Goal: Task Accomplishment & Management: Manage account settings

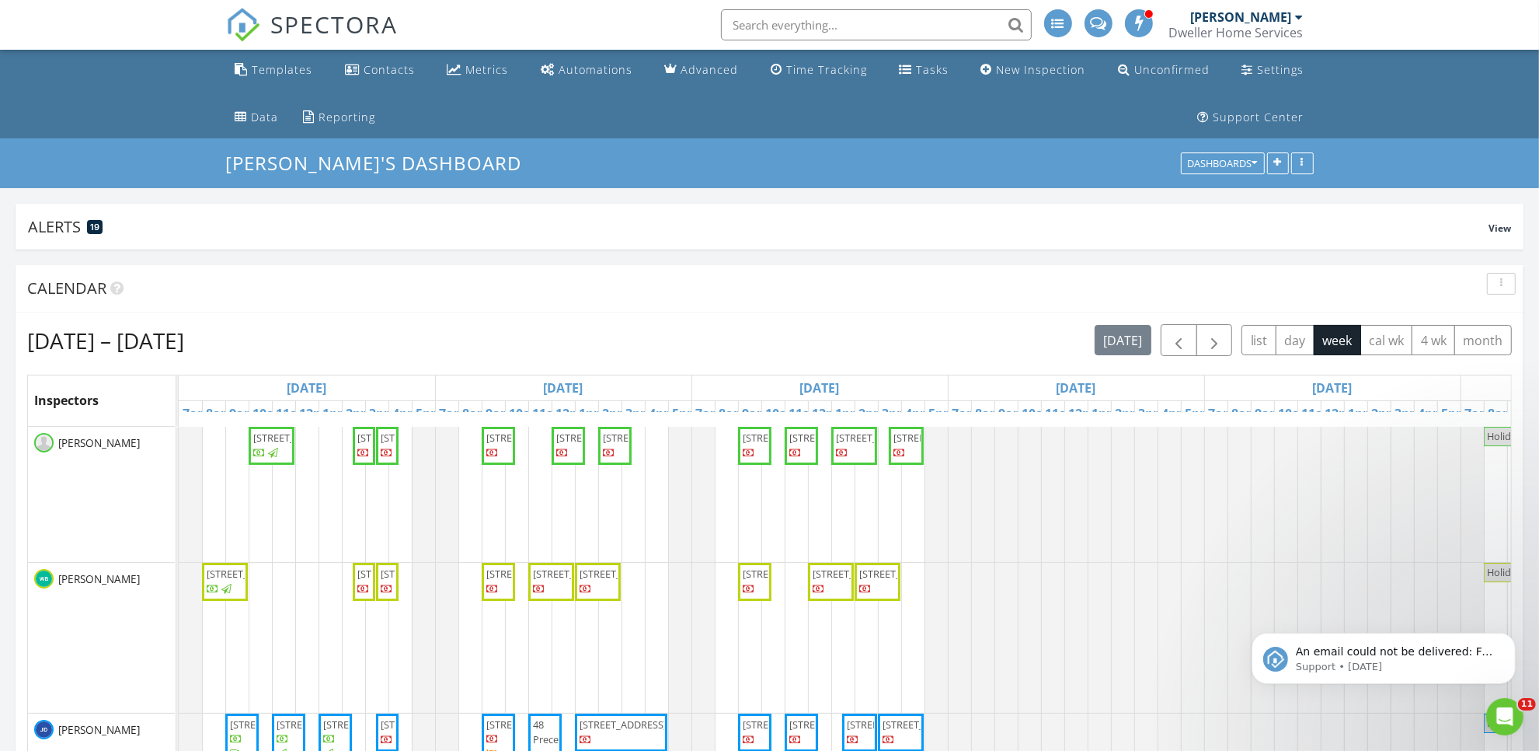
click at [322, 17] on span "SPECTORA" at bounding box center [334, 24] width 127 height 33
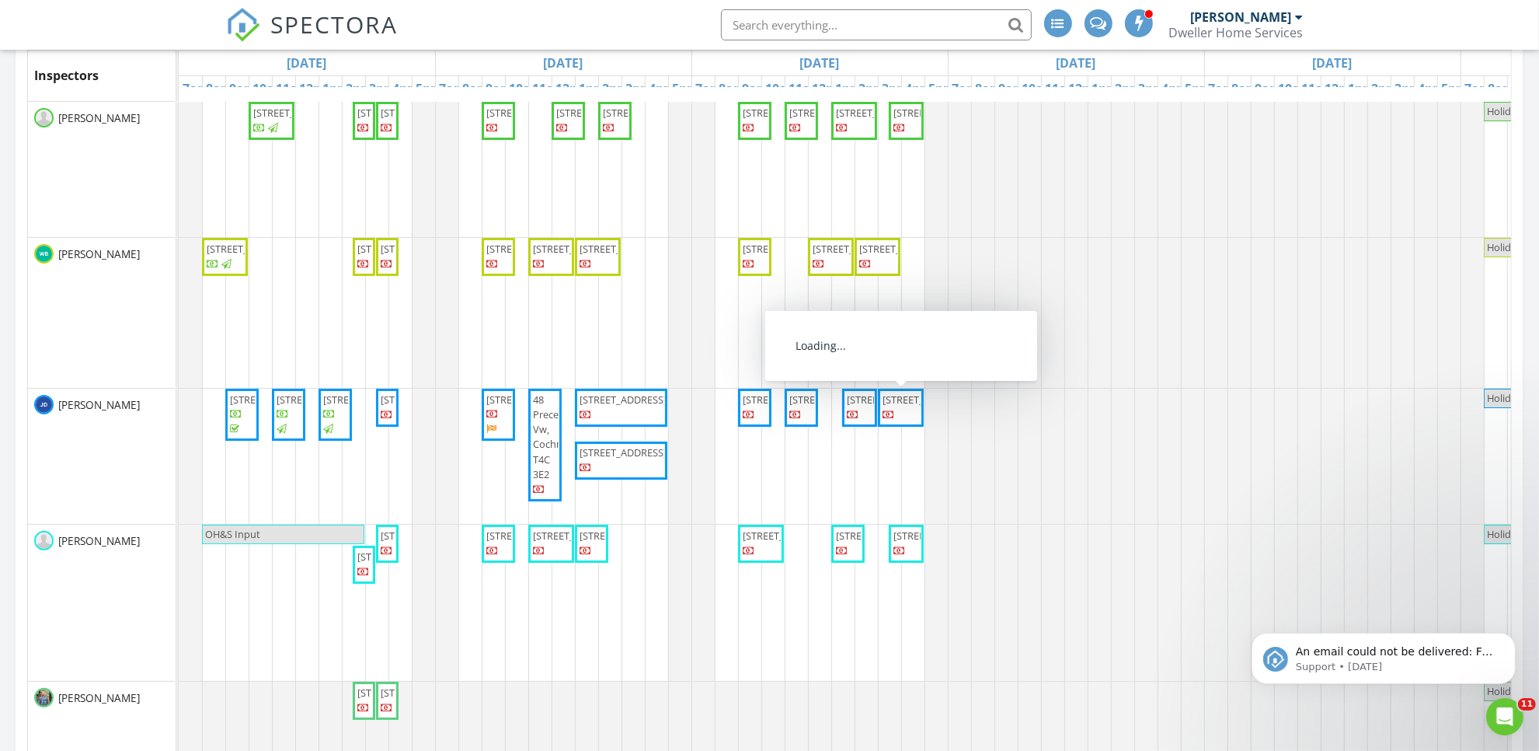
scroll to position [291, 0]
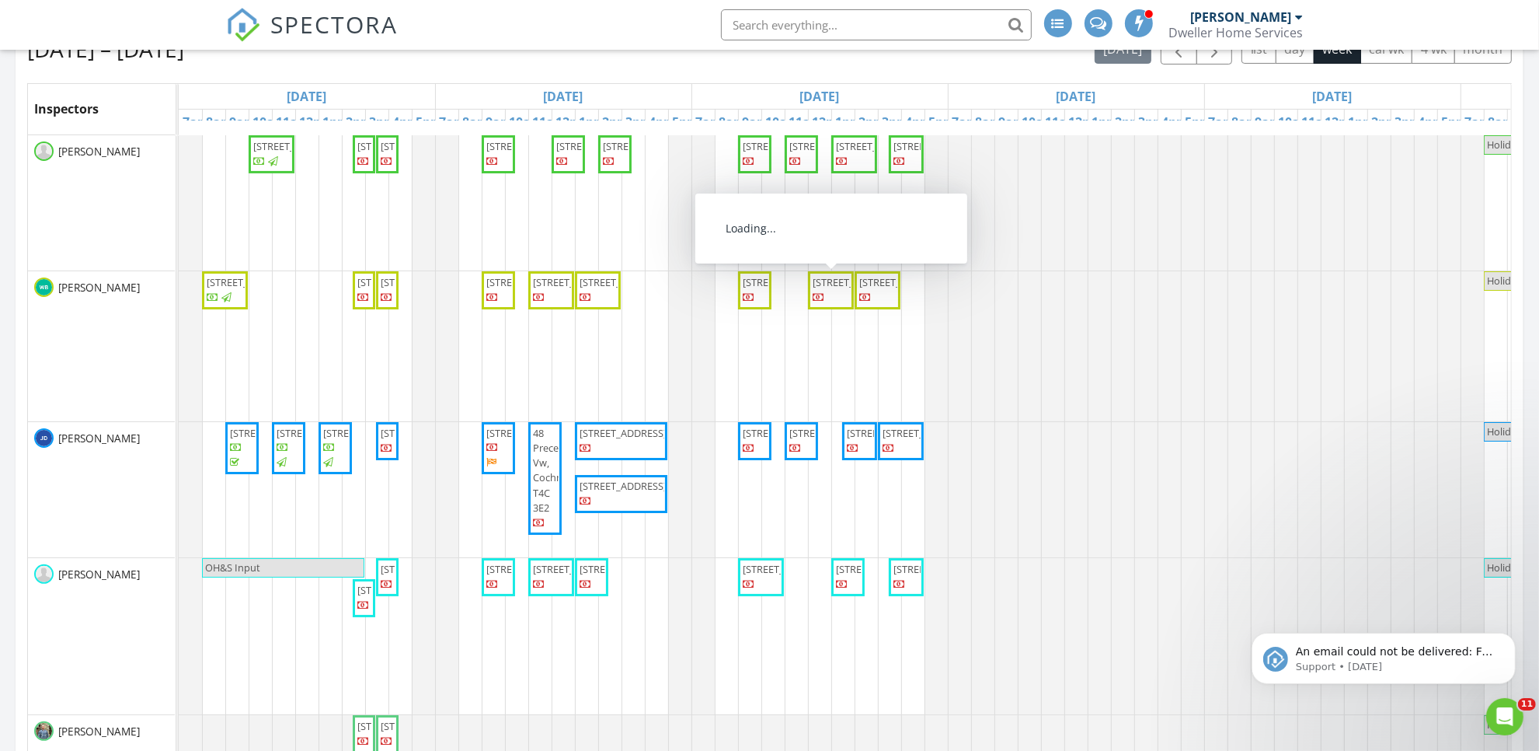
click at [329, 23] on span "SPECTORA" at bounding box center [334, 24] width 127 height 33
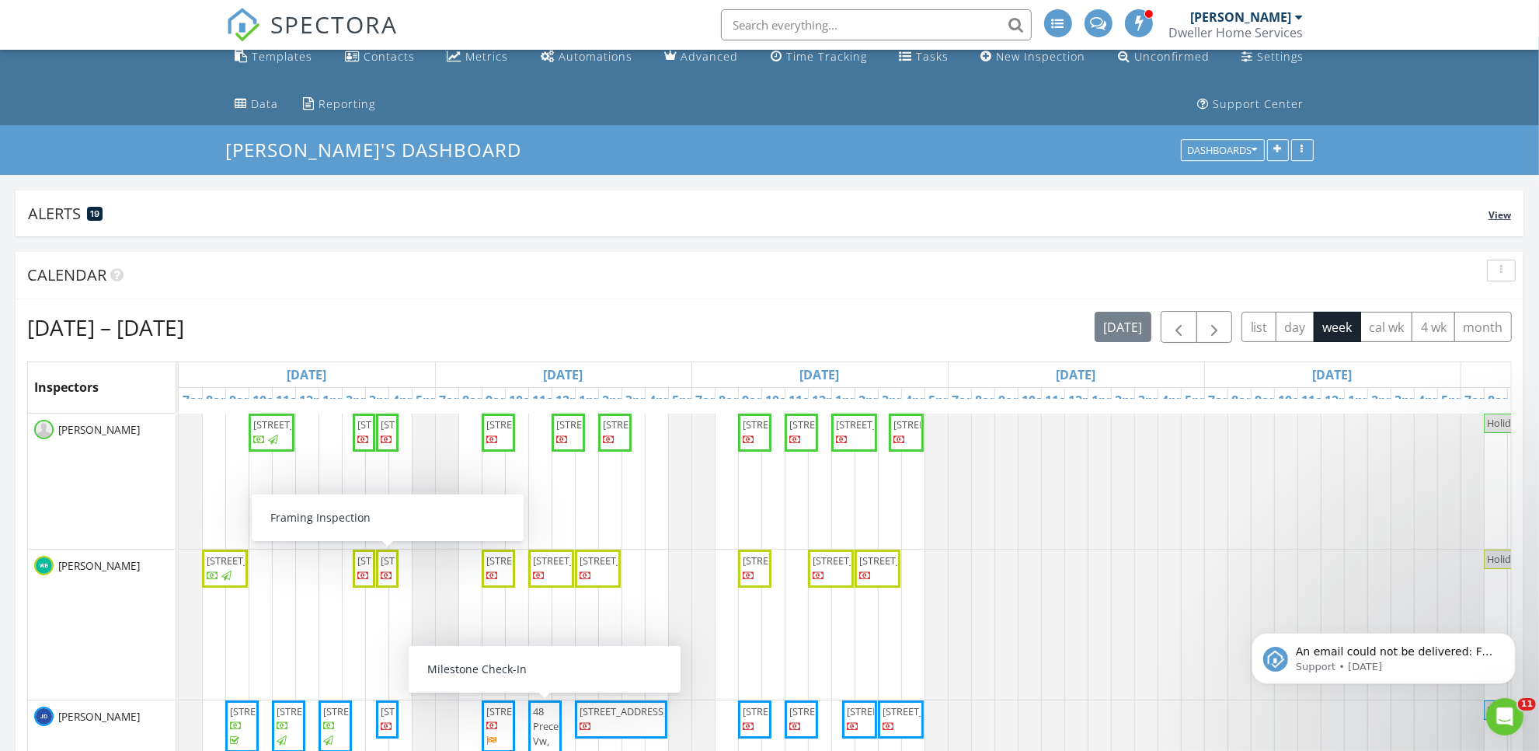
scroll to position [97, 0]
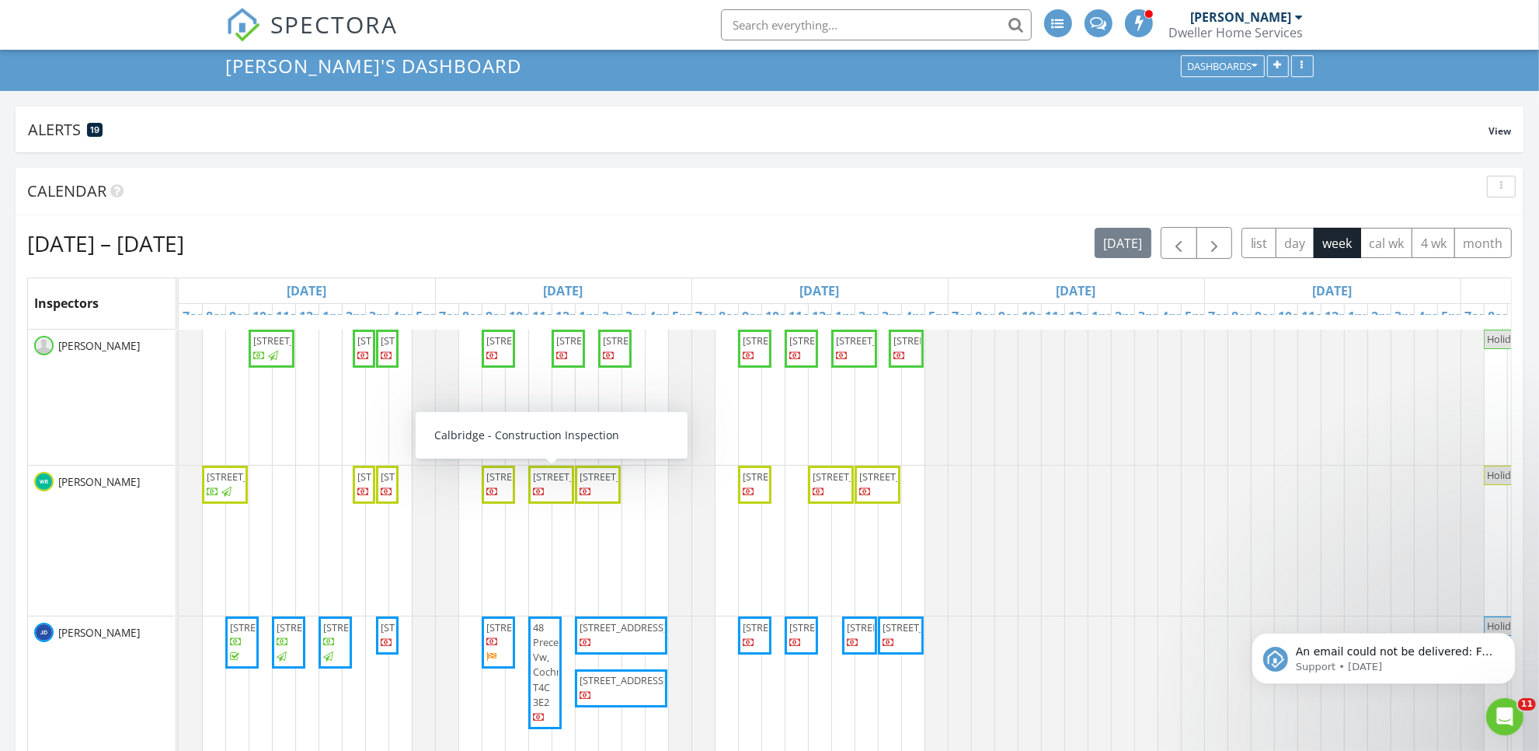
click at [546, 483] on span "151 Fireside Cmn, Cochrane T4C 3E1" at bounding box center [576, 476] width 87 height 14
click at [332, 26] on span "SPECTORA" at bounding box center [334, 24] width 127 height 33
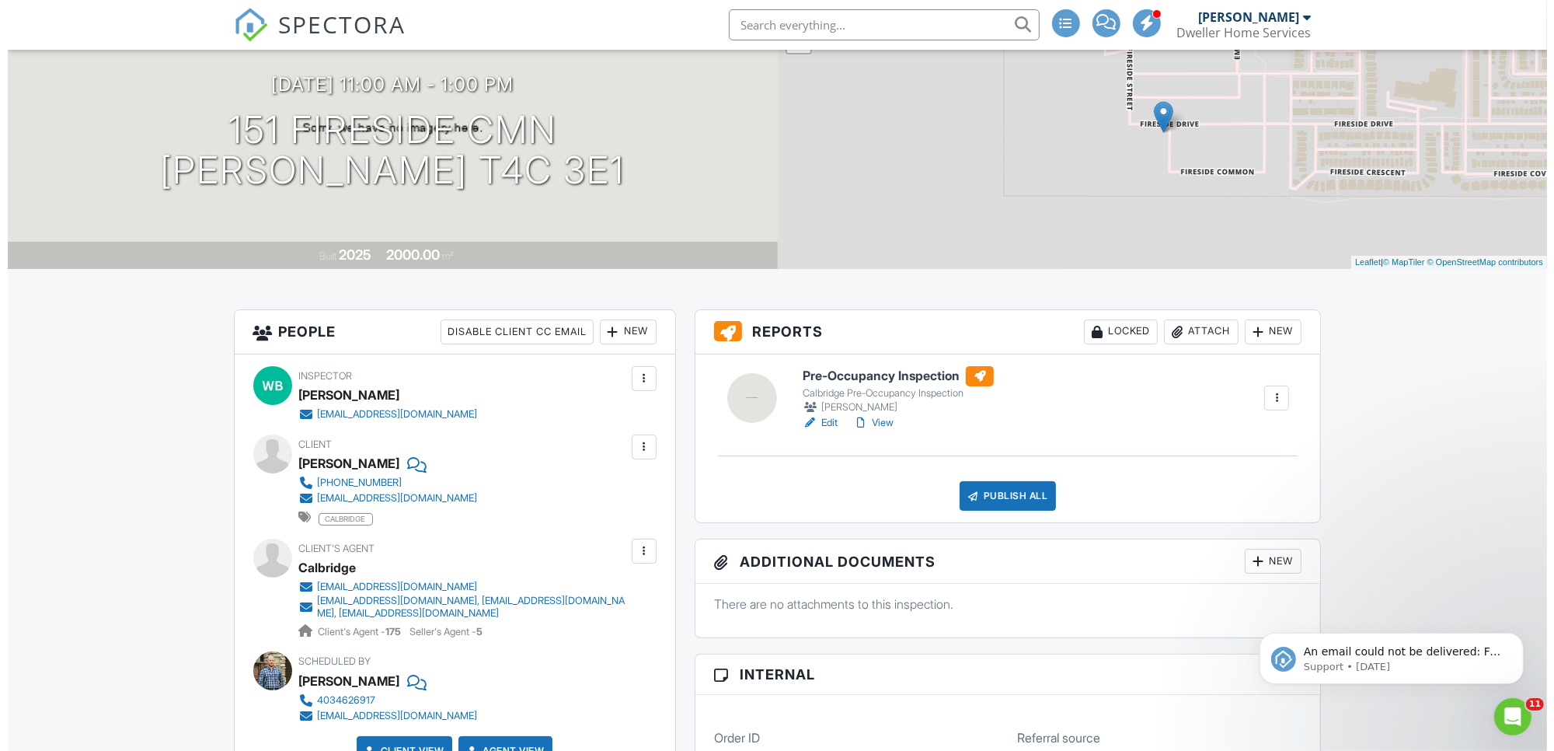
scroll to position [291, 0]
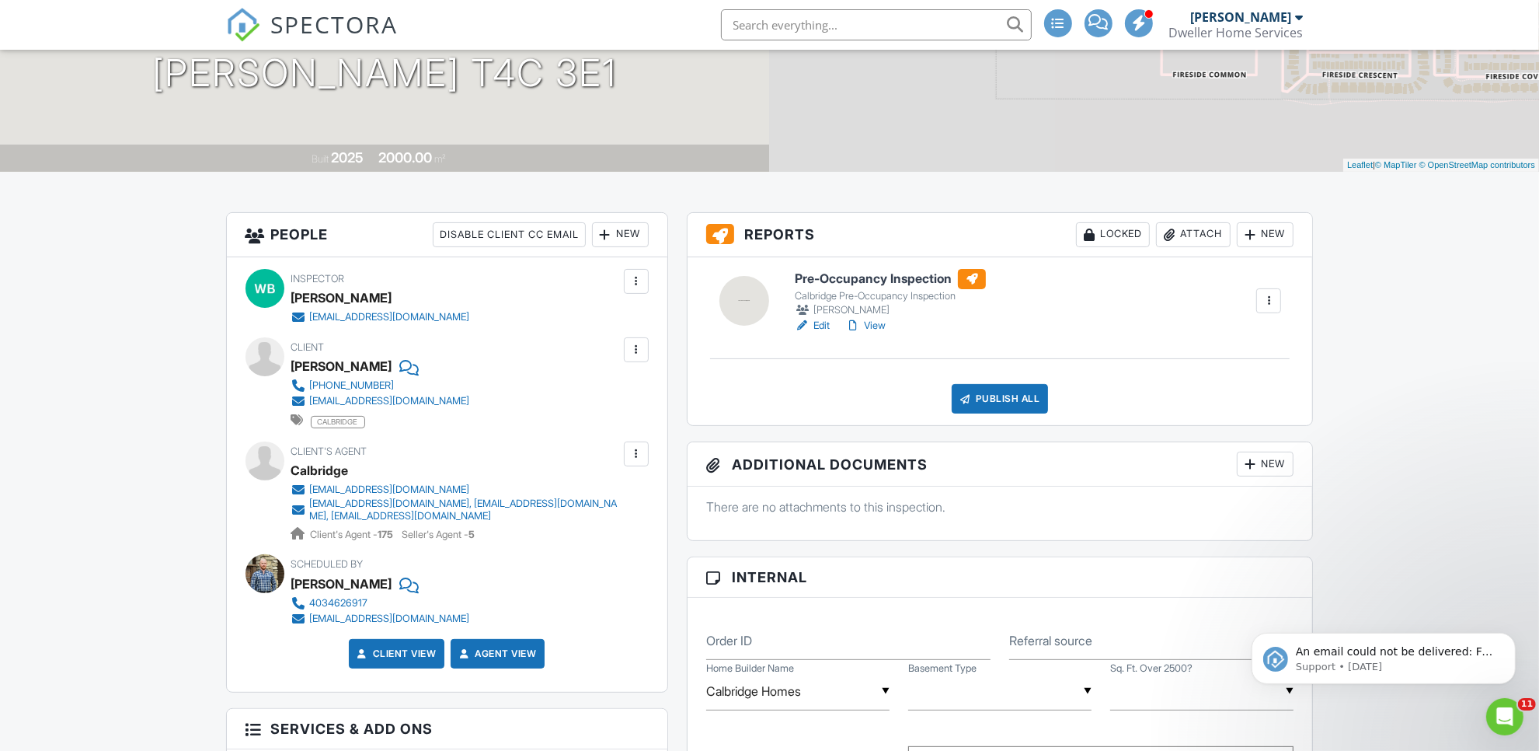
click at [632, 350] on div at bounding box center [637, 350] width 16 height 16
click at [589, 401] on li "Edit" at bounding box center [599, 397] width 79 height 39
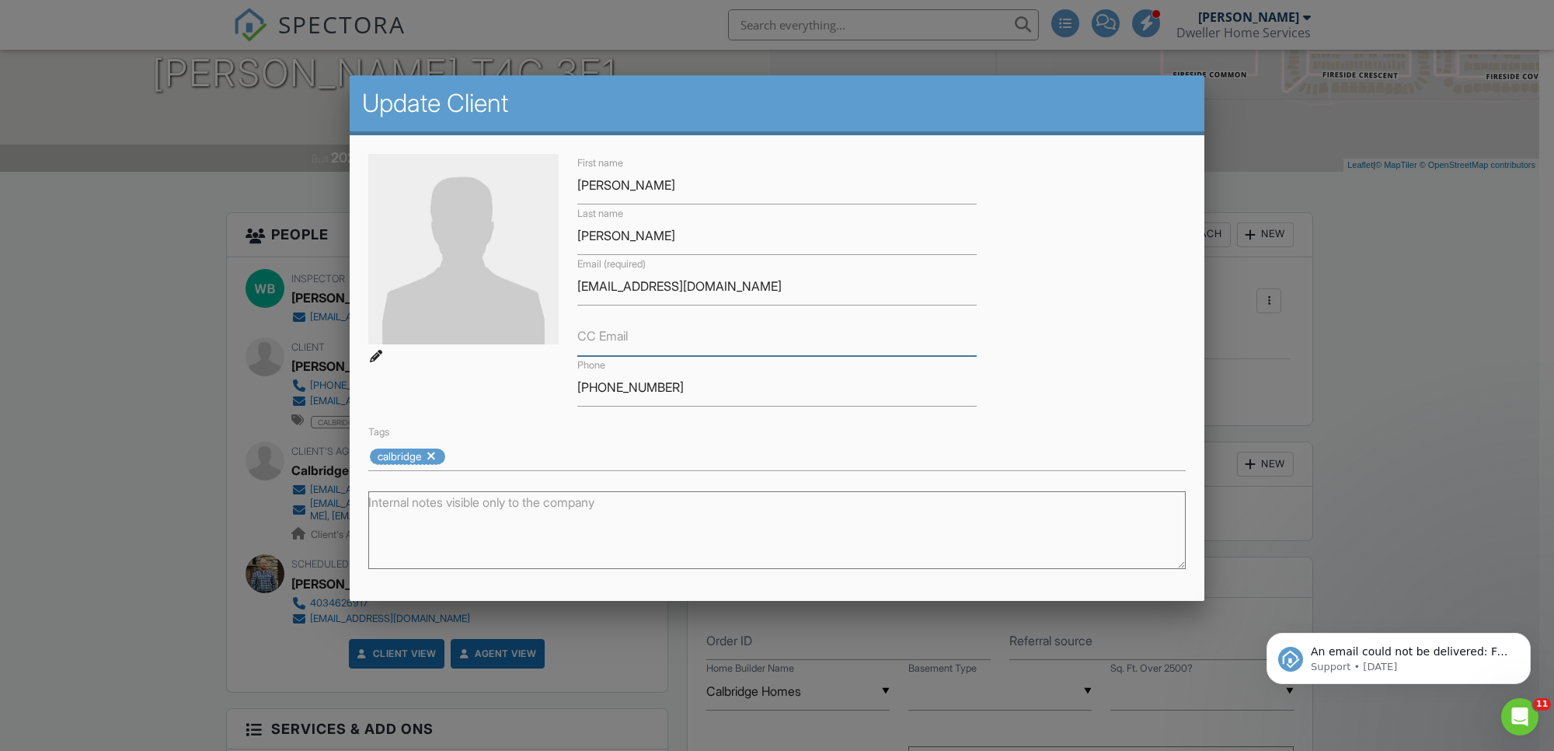
click at [653, 336] on input "CC Email" at bounding box center [776, 337] width 399 height 38
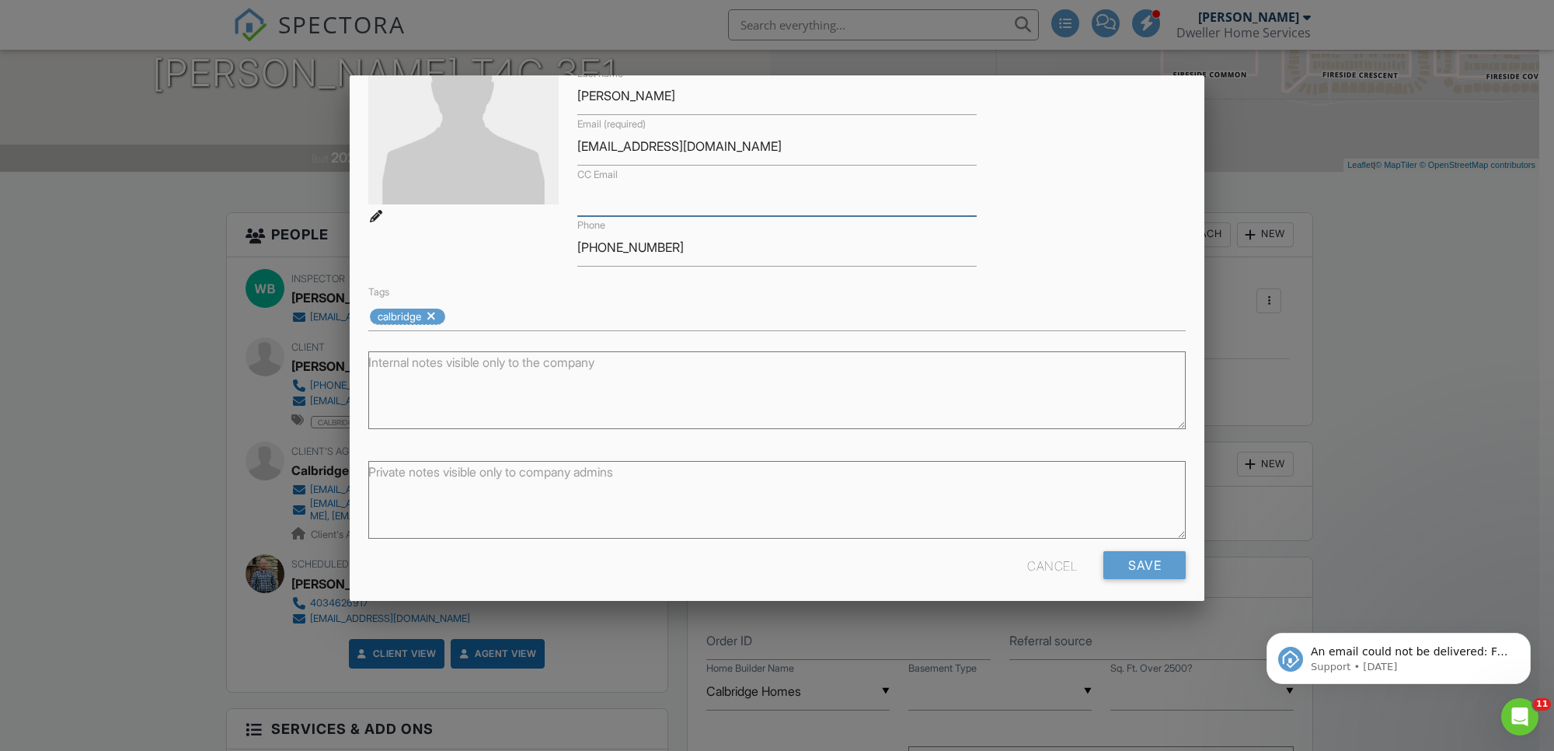
scroll to position [150, 0]
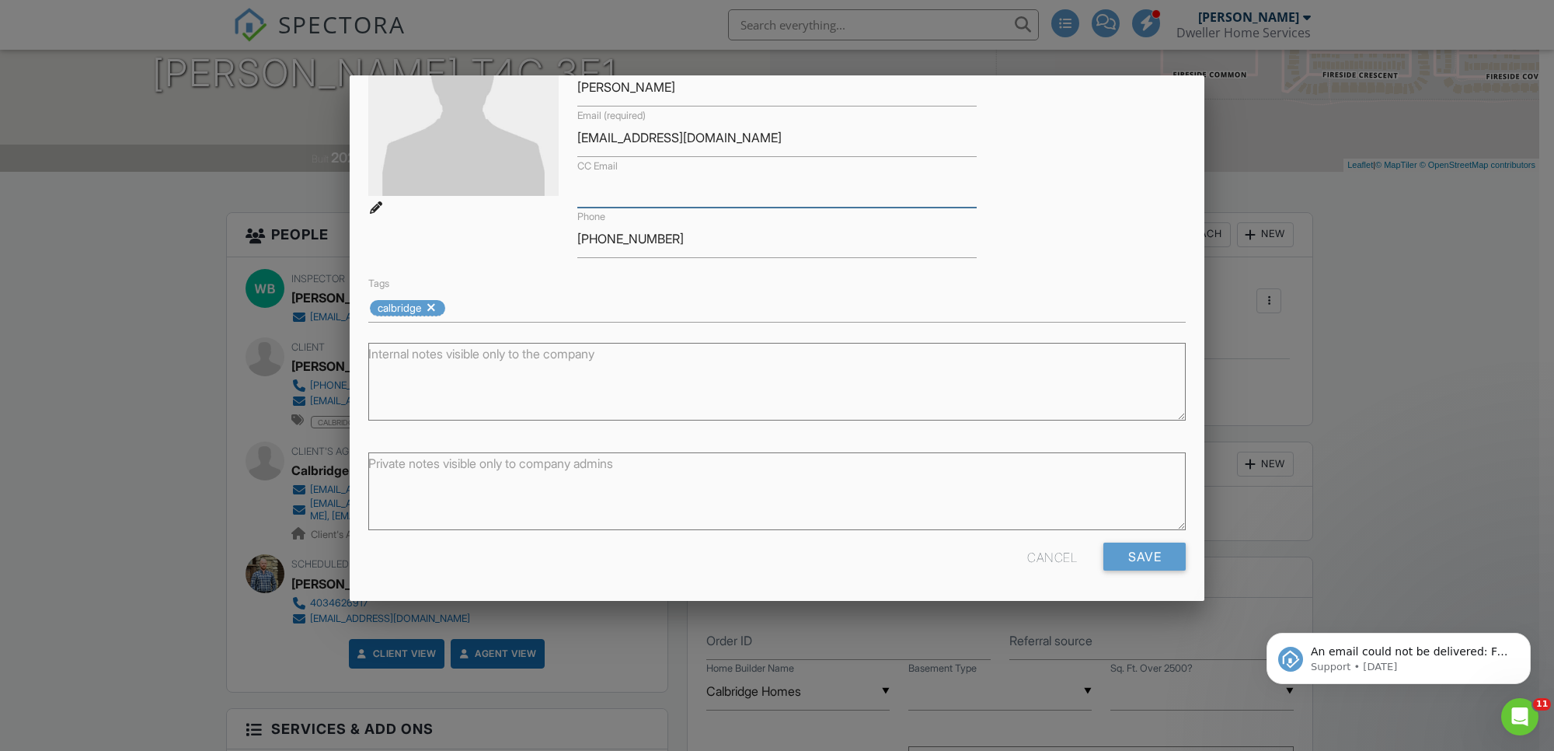
paste input "ifinlay@calbridgehomes.com"
type input "ifinlay@calbridgehomes.com"
click at [1142, 560] on input "Save" at bounding box center [1144, 556] width 82 height 28
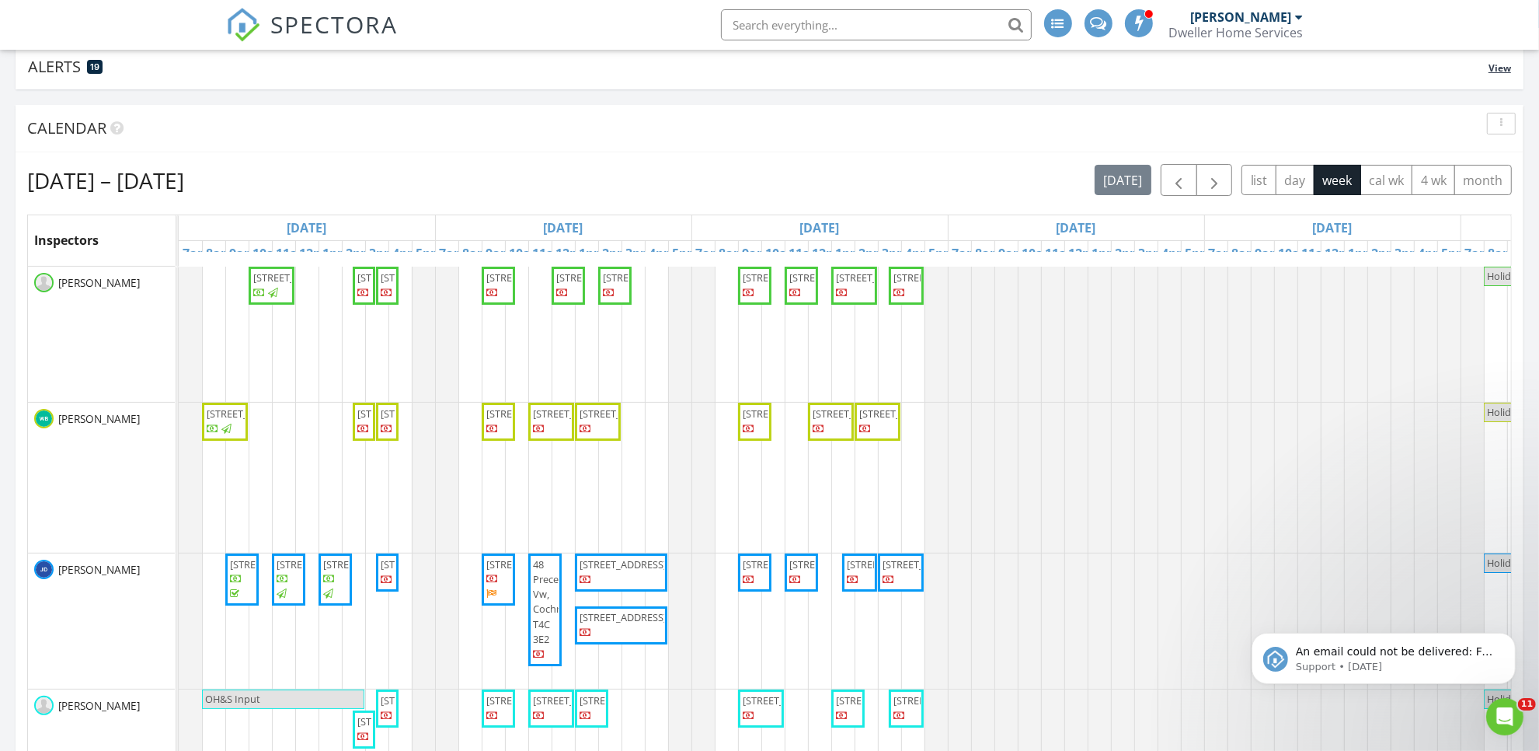
scroll to position [194, 0]
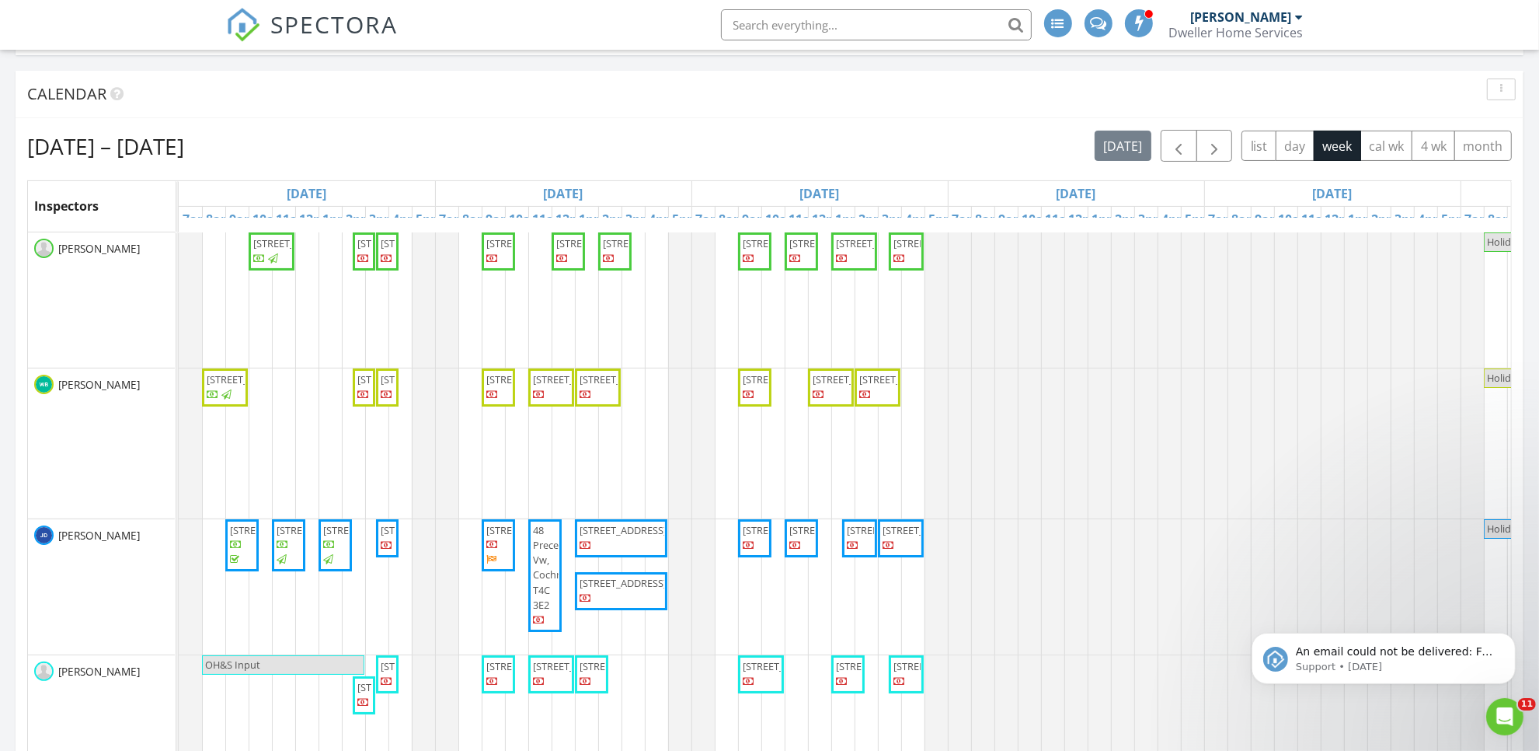
click at [495, 537] on span "[STREET_ADDRESS]" at bounding box center [529, 530] width 87 height 14
click at [549, 561] on span "48 Precedence Vw, Cochrane T4C 3E2" at bounding box center [545, 575] width 27 height 105
click at [330, 13] on span "SPECTORA" at bounding box center [334, 24] width 127 height 33
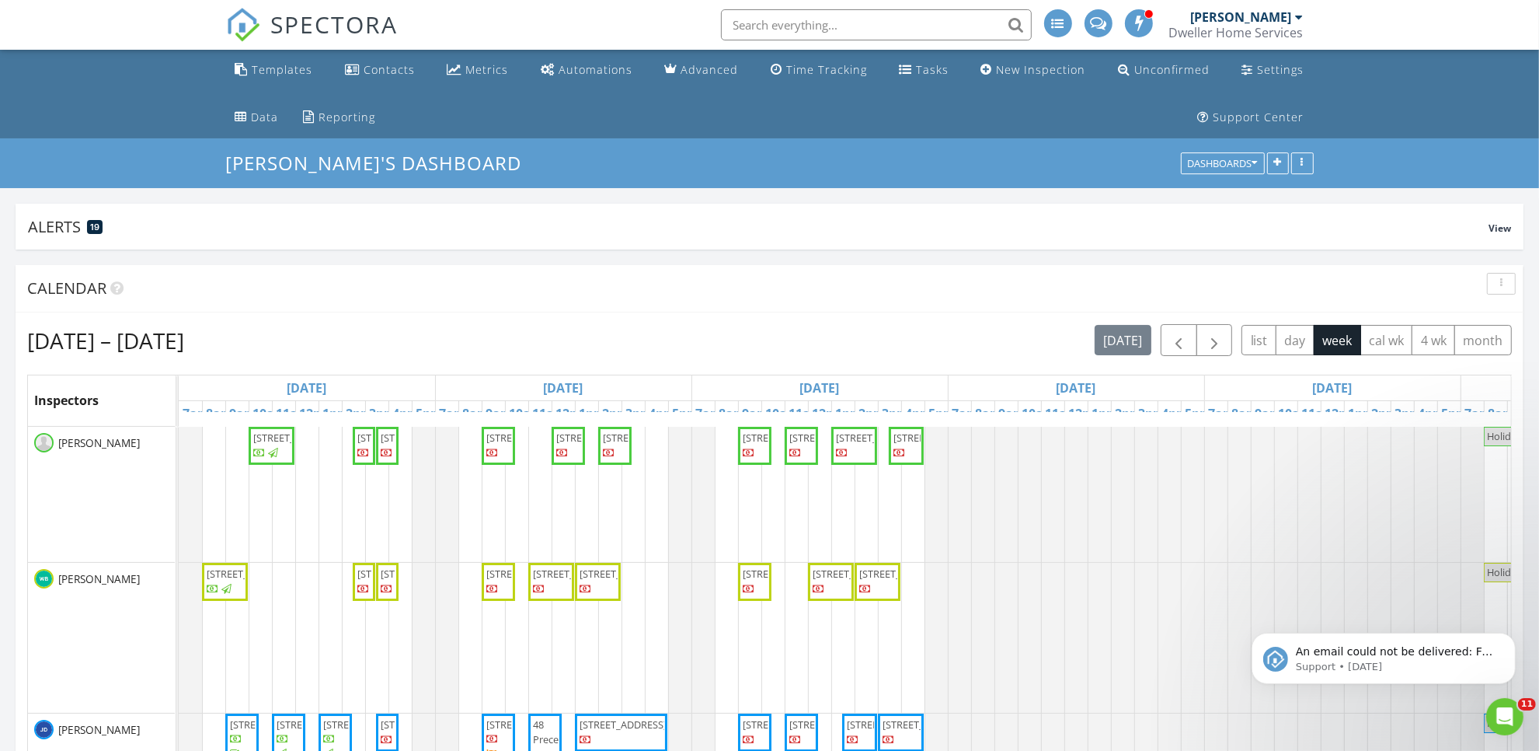
click at [291, 18] on span "SPECTORA" at bounding box center [334, 24] width 127 height 33
click at [298, 22] on span "SPECTORA" at bounding box center [334, 24] width 127 height 33
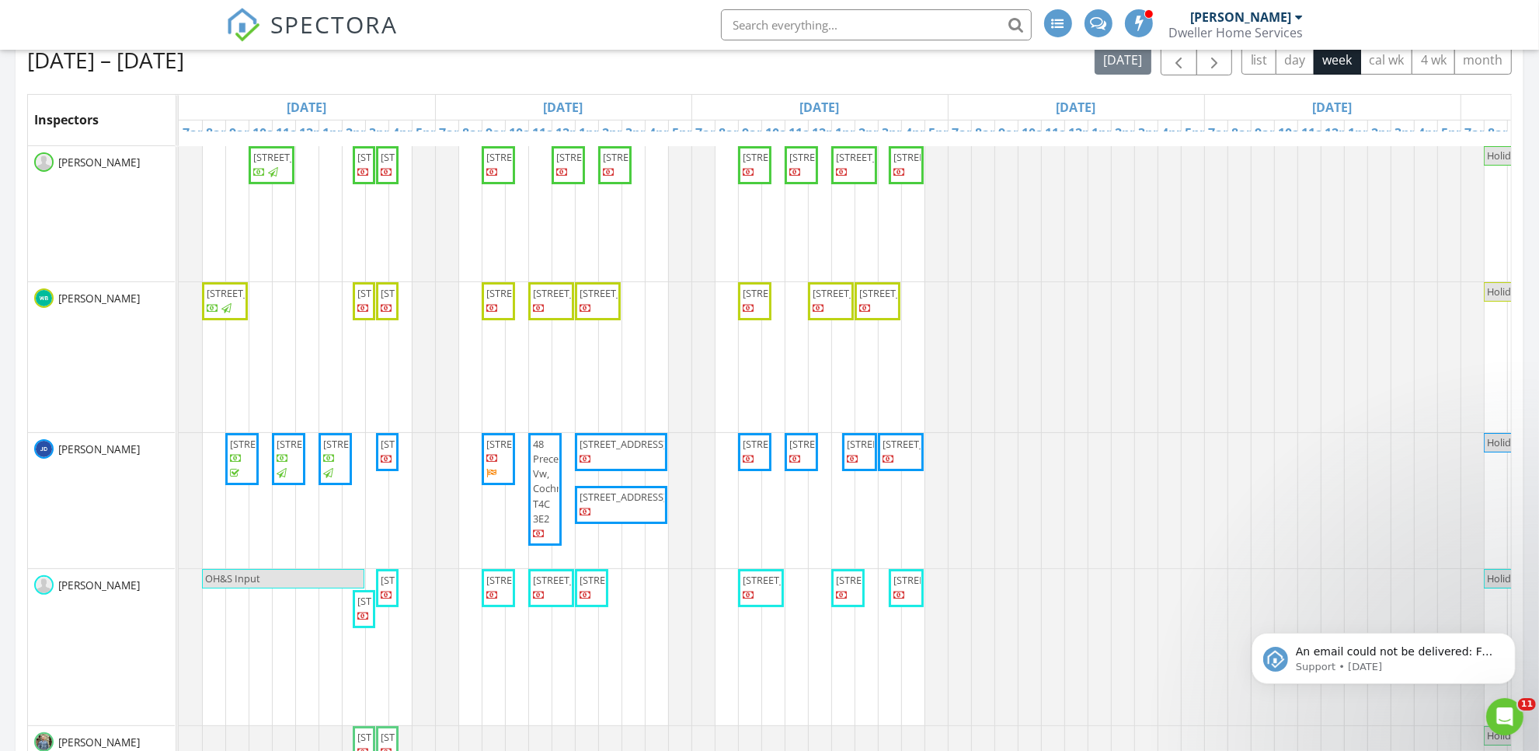
scroll to position [194, 0]
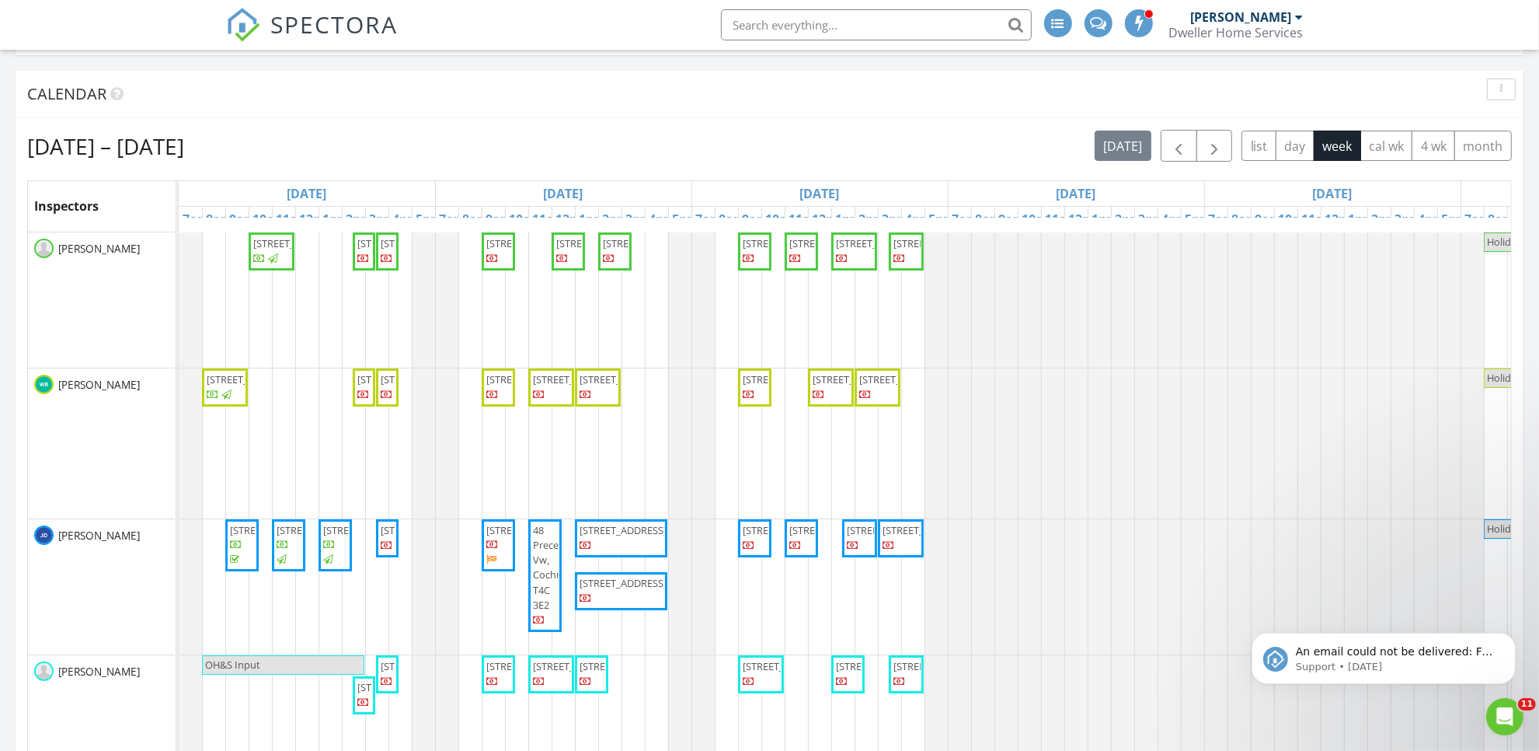
click at [494, 537] on span "[STREET_ADDRESS]" at bounding box center [529, 530] width 87 height 14
click at [545, 573] on span "48 Precedence Vw, Cochrane T4C 3E2" at bounding box center [560, 567] width 54 height 89
click at [325, 23] on span "SPECTORA" at bounding box center [334, 24] width 127 height 33
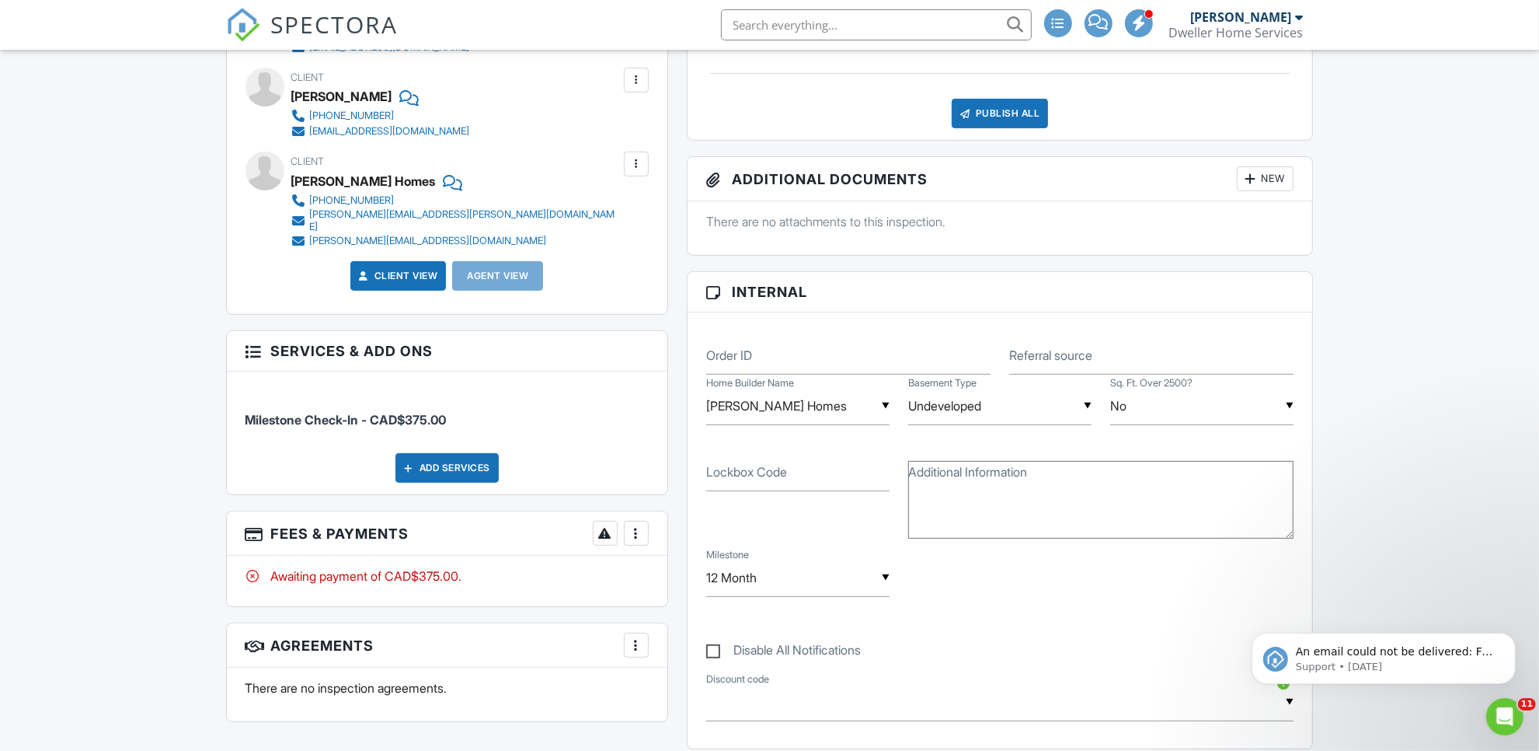
scroll to position [680, 0]
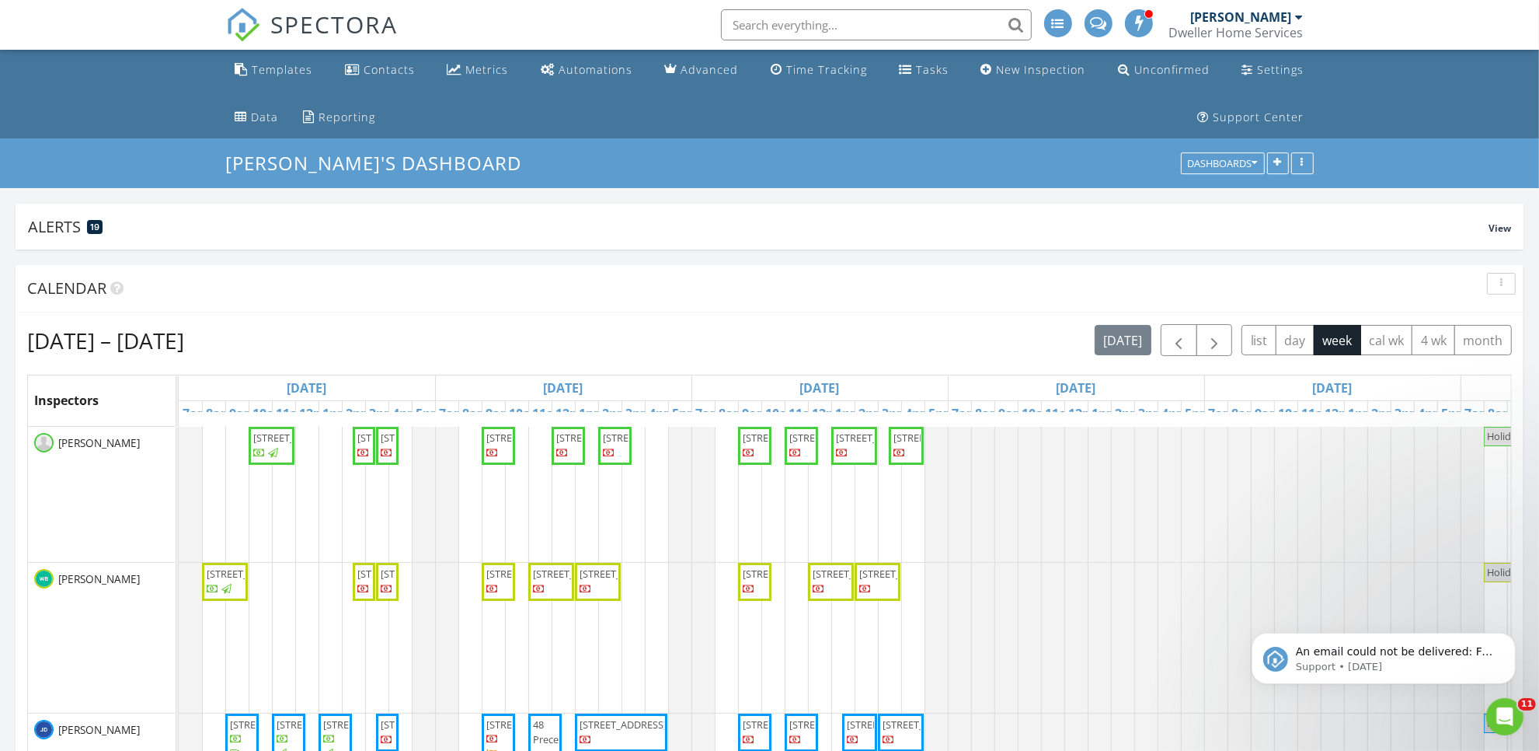
click at [347, 22] on span "SPECTORA" at bounding box center [334, 24] width 127 height 33
click at [957, 28] on input "text" at bounding box center [876, 24] width 311 height 31
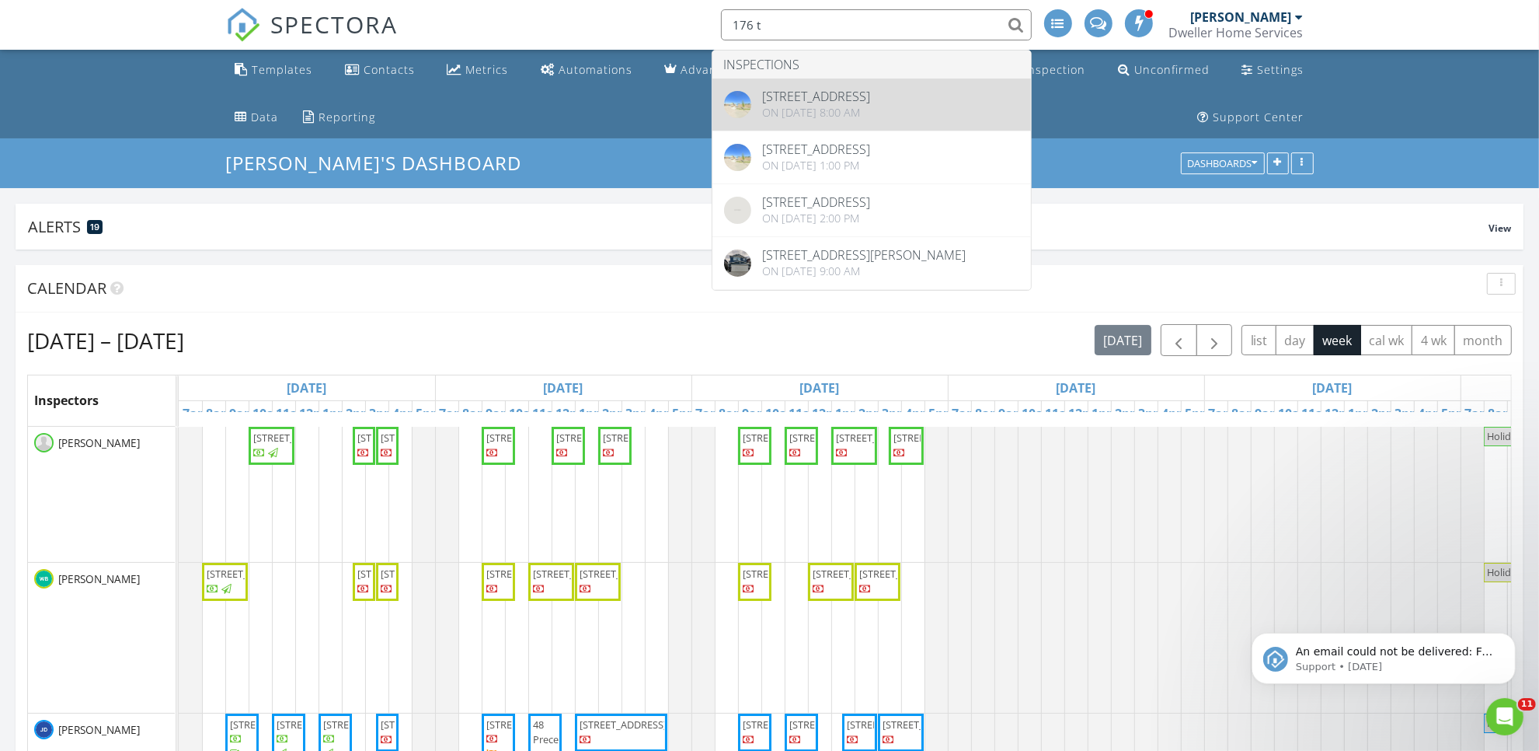
type input "176 t"
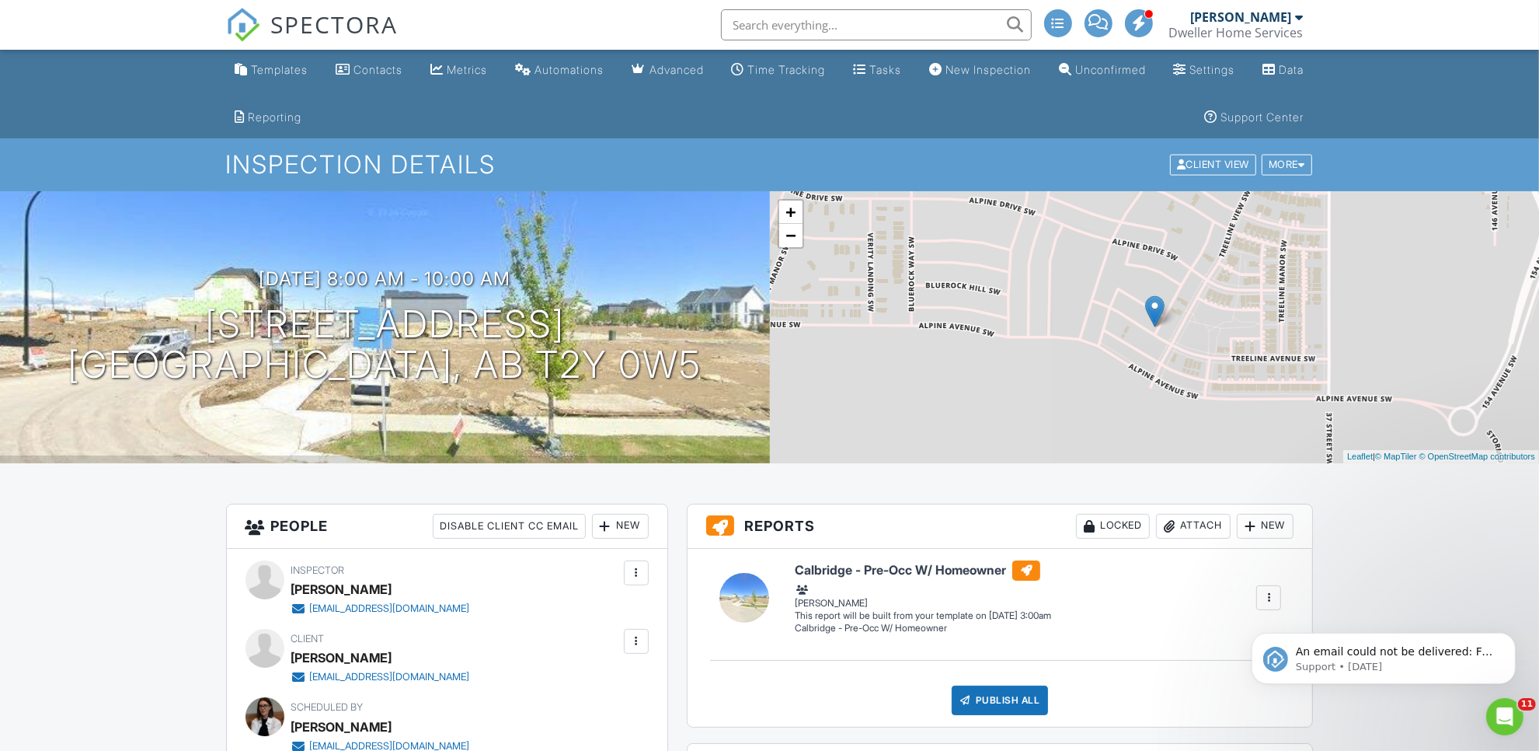
click at [315, 40] on span "SPECTORA" at bounding box center [334, 24] width 127 height 33
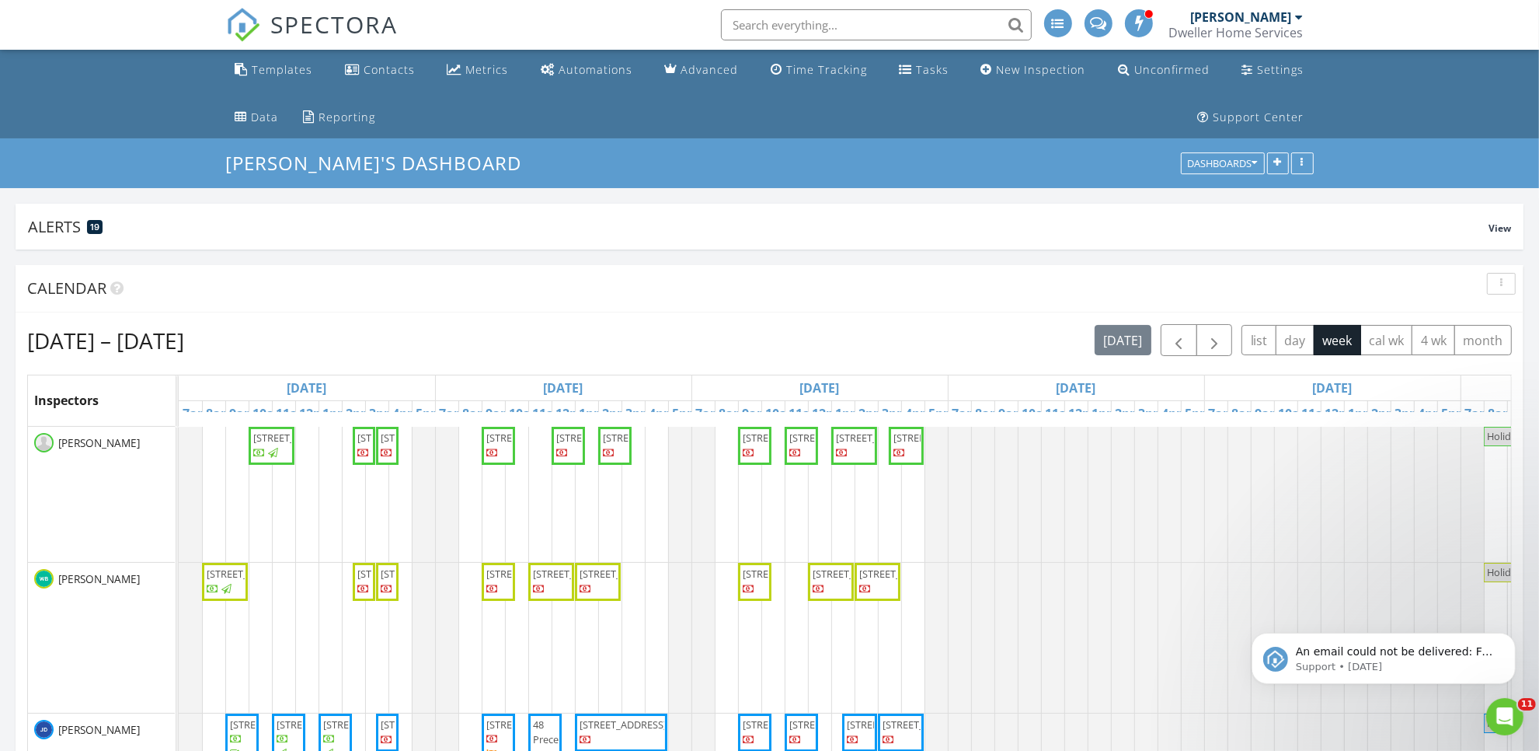
click at [810, 24] on input "text" at bounding box center [876, 24] width 311 height 31
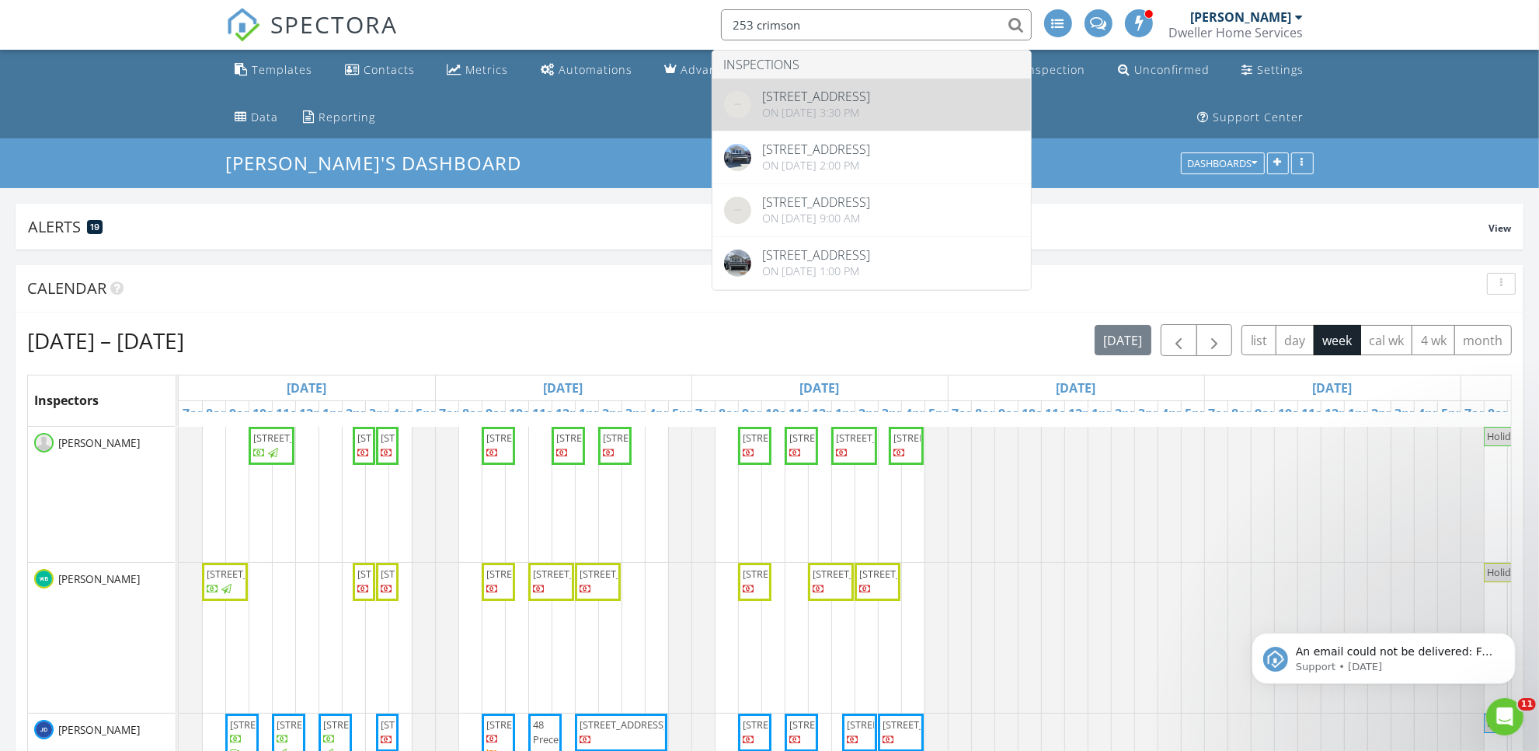
type input "253 crimson"
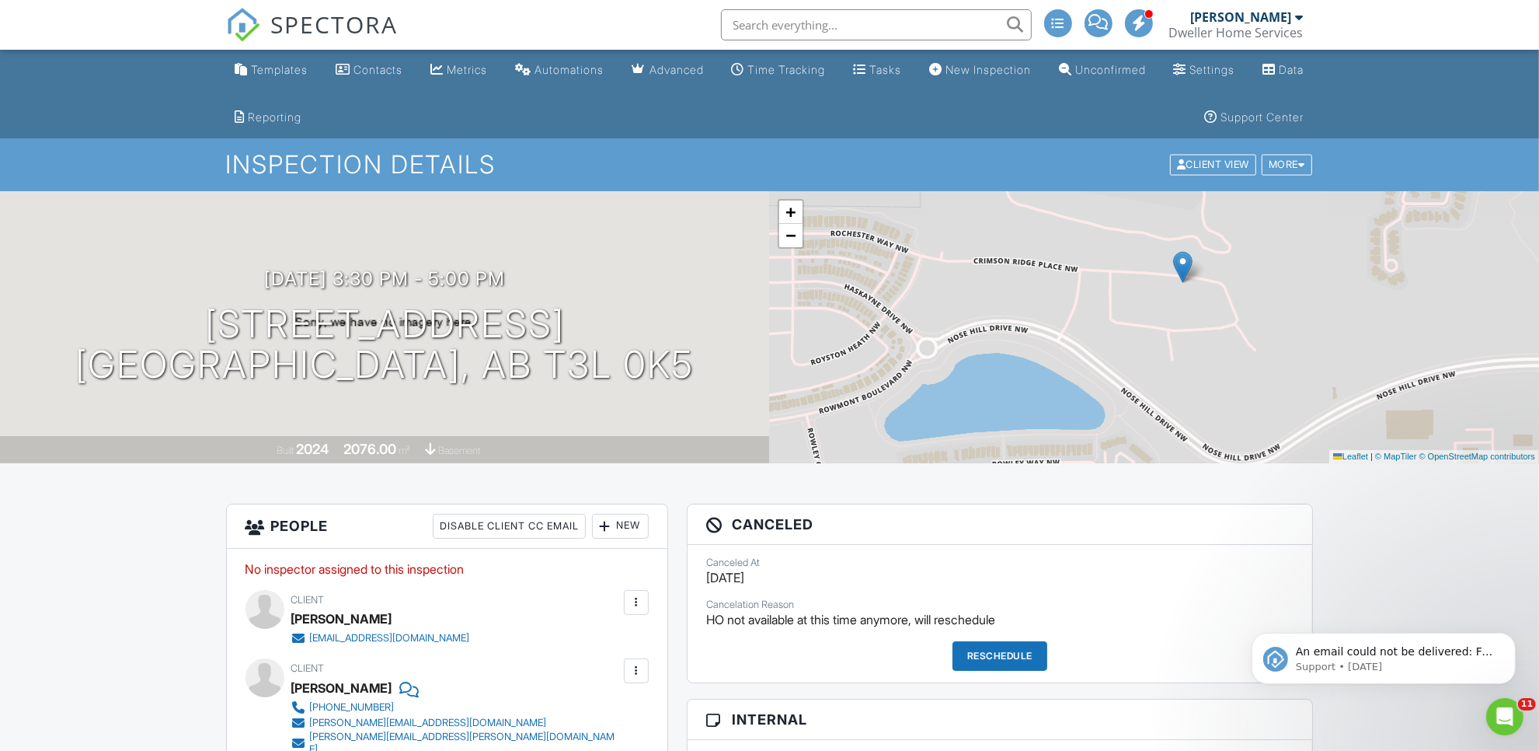
drag, startPoint x: 1097, startPoint y: 347, endPoint x: 1116, endPoint y: 304, distance: 46.6
click at [1121, 301] on div "+ − Leaflet | © MapTiler © OpenStreetMap contributors" at bounding box center [1155, 327] width 770 height 272
